Goal: Check status: Check status

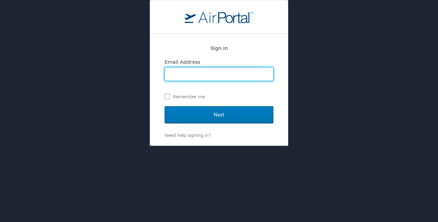
type input "cbilbeau@biocryst.com"
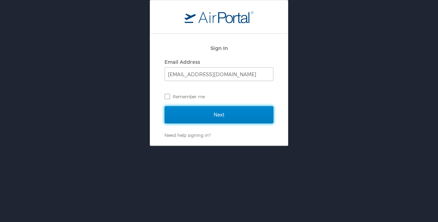
click at [222, 109] on input "Next" at bounding box center [219, 114] width 109 height 17
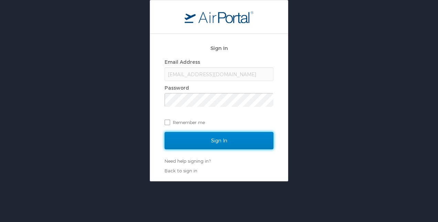
click at [213, 137] on input "Sign In" at bounding box center [219, 140] width 109 height 17
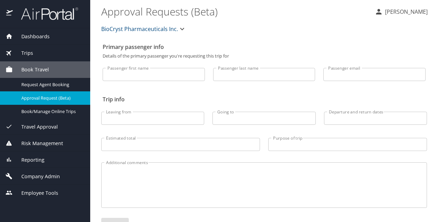
click at [28, 51] on span "Trips" at bounding box center [23, 53] width 20 height 8
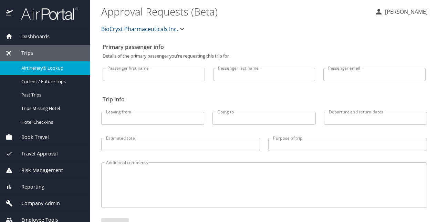
click at [43, 65] on span "Airtinerary® Lookup" at bounding box center [51, 68] width 61 height 7
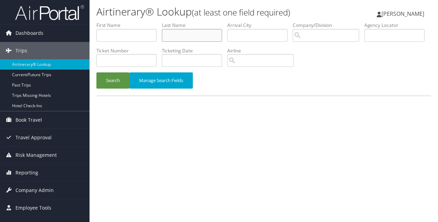
click at [177, 37] on input "text" at bounding box center [192, 35] width 60 height 13
type input "washington"
type input "monte"
click at [126, 82] on button "Search" at bounding box center [112, 80] width 33 height 16
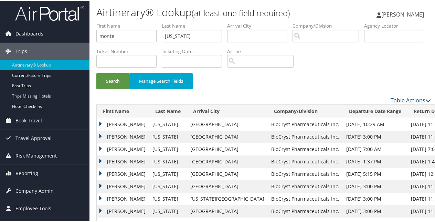
click at [100, 148] on td "MONTE DECARLO" at bounding box center [123, 148] width 52 height 12
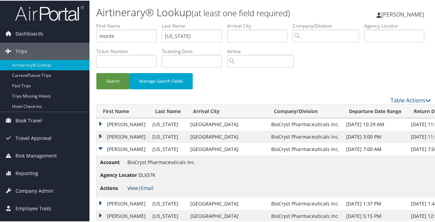
click at [132, 185] on link "View" at bounding box center [132, 187] width 11 height 7
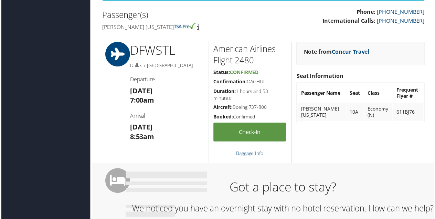
scroll to position [172, 0]
